Goal: Find specific page/section: Find specific page/section

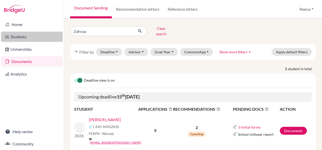
click at [16, 36] on link "Students" at bounding box center [32, 37] width 62 height 10
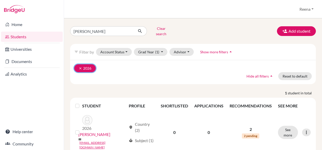
click at [78, 67] on icon "clear" at bounding box center [80, 69] width 4 height 4
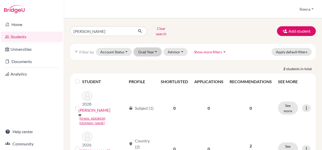
click at [151, 48] on button "Grad Year" at bounding box center [148, 52] width 28 height 8
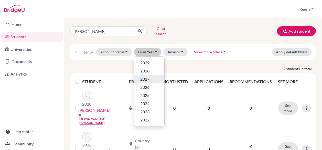
click at [144, 76] on span "2027" at bounding box center [144, 79] width 9 height 6
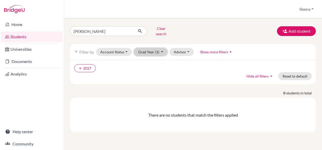
click at [161, 48] on button "Grad Year (1)" at bounding box center [151, 52] width 34 height 8
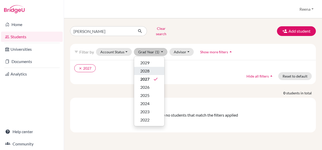
click at [146, 68] on span "2028" at bounding box center [144, 71] width 9 height 6
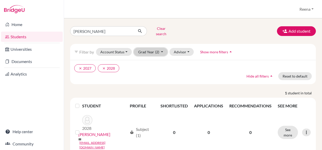
click at [162, 49] on button "Grad Year (2)" at bounding box center [151, 52] width 34 height 8
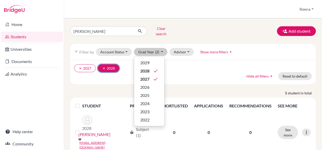
click at [105, 67] on icon "clear" at bounding box center [104, 69] width 4 height 4
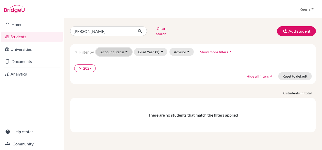
click at [115, 50] on button "Account Status" at bounding box center [114, 52] width 36 height 8
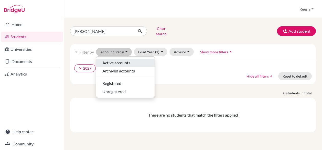
click at [125, 61] on span "Active accounts" at bounding box center [116, 63] width 28 height 6
